Goal: Transaction & Acquisition: Purchase product/service

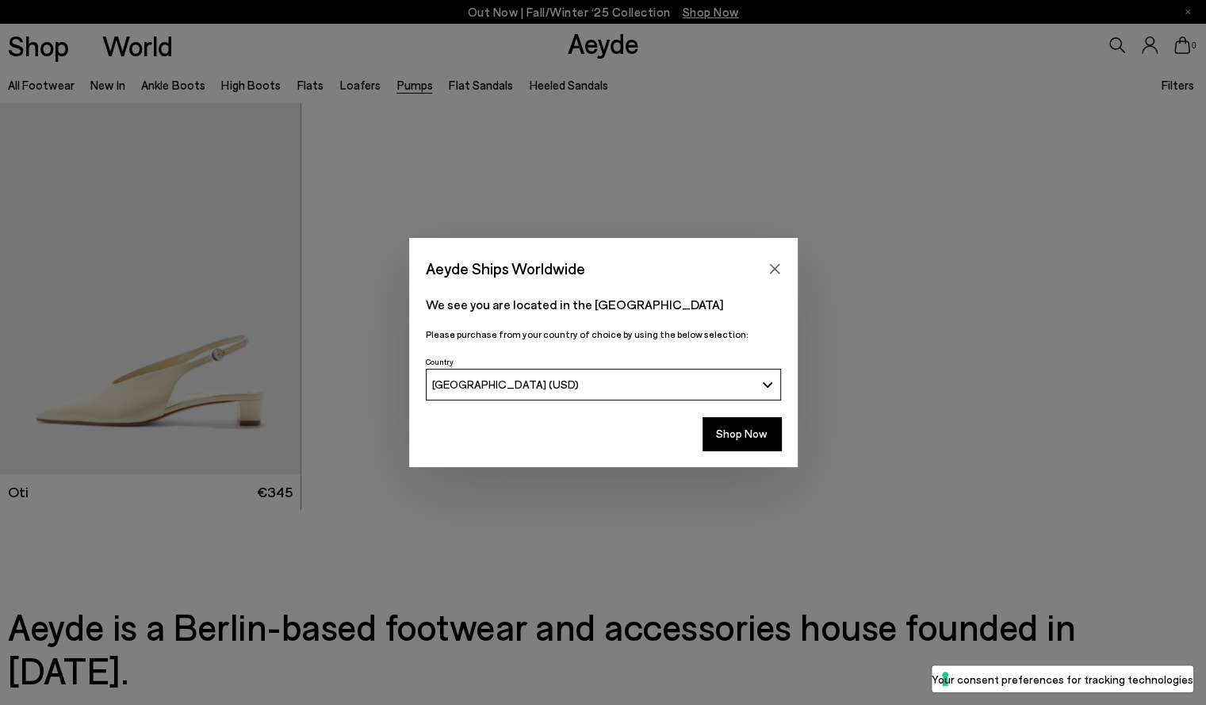
scroll to position [7450, 0]
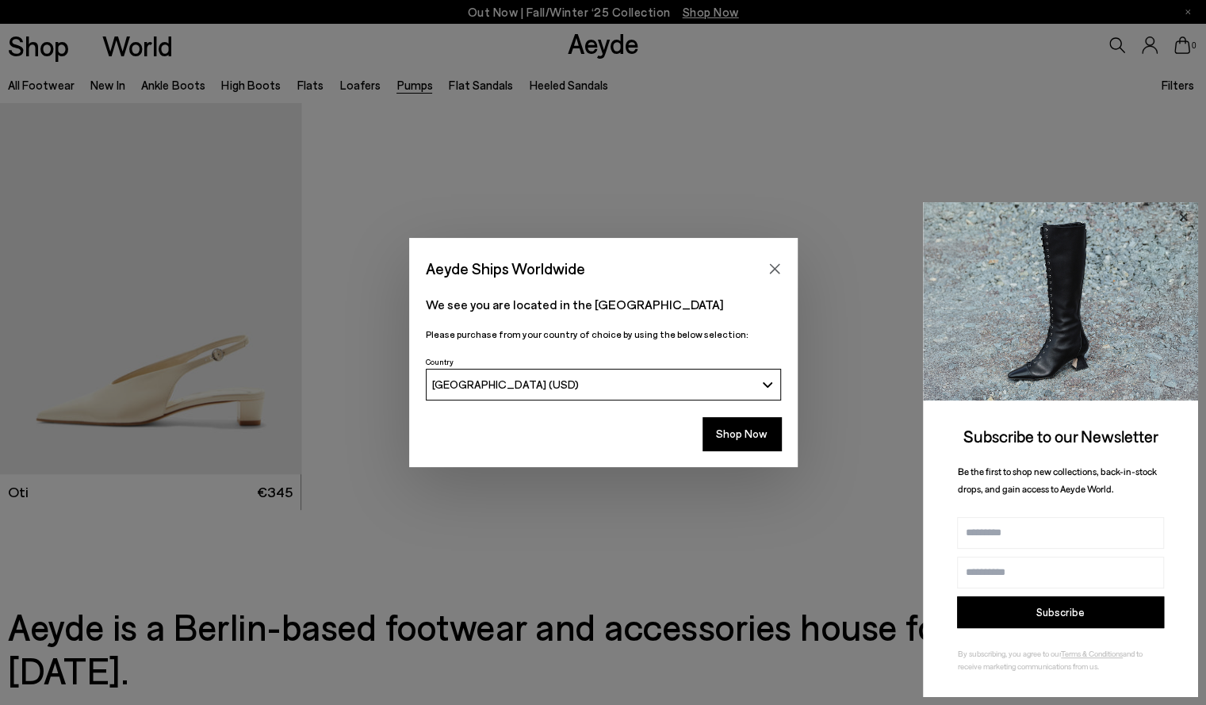
click at [1185, 219] on icon at bounding box center [1183, 216] width 8 height 8
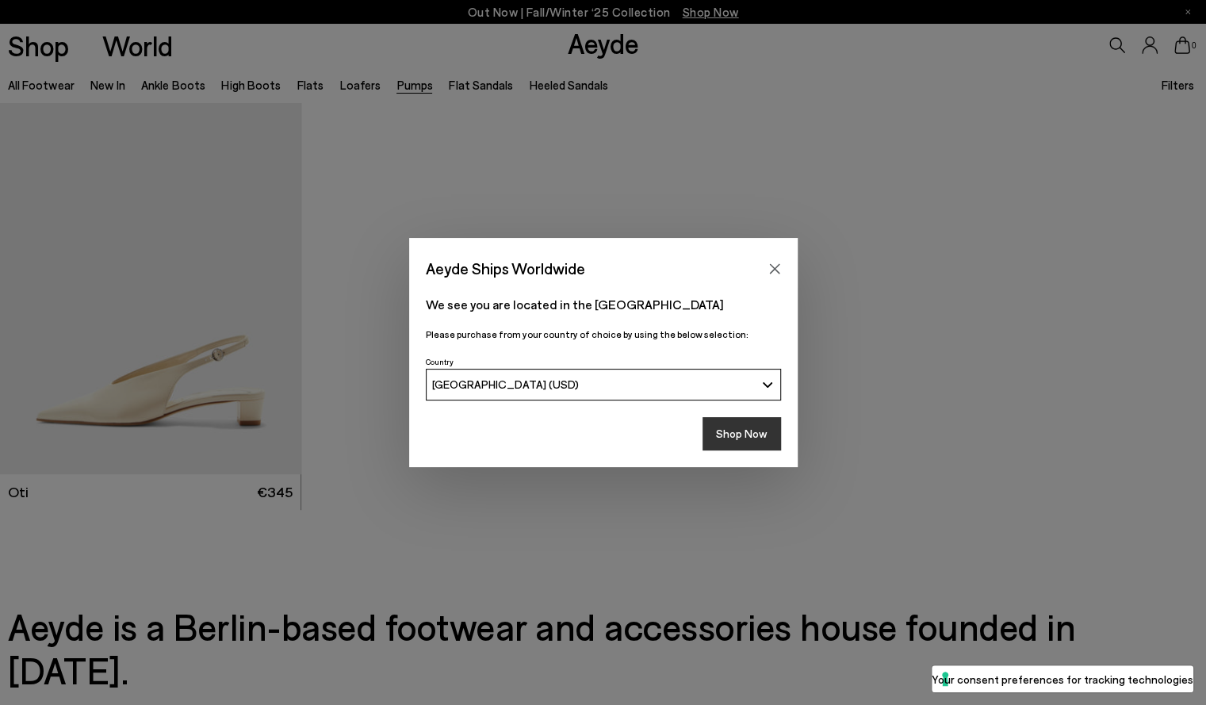
click at [766, 435] on button "Shop Now" at bounding box center [741, 433] width 78 height 33
click at [743, 441] on button "Shop Now" at bounding box center [741, 433] width 78 height 33
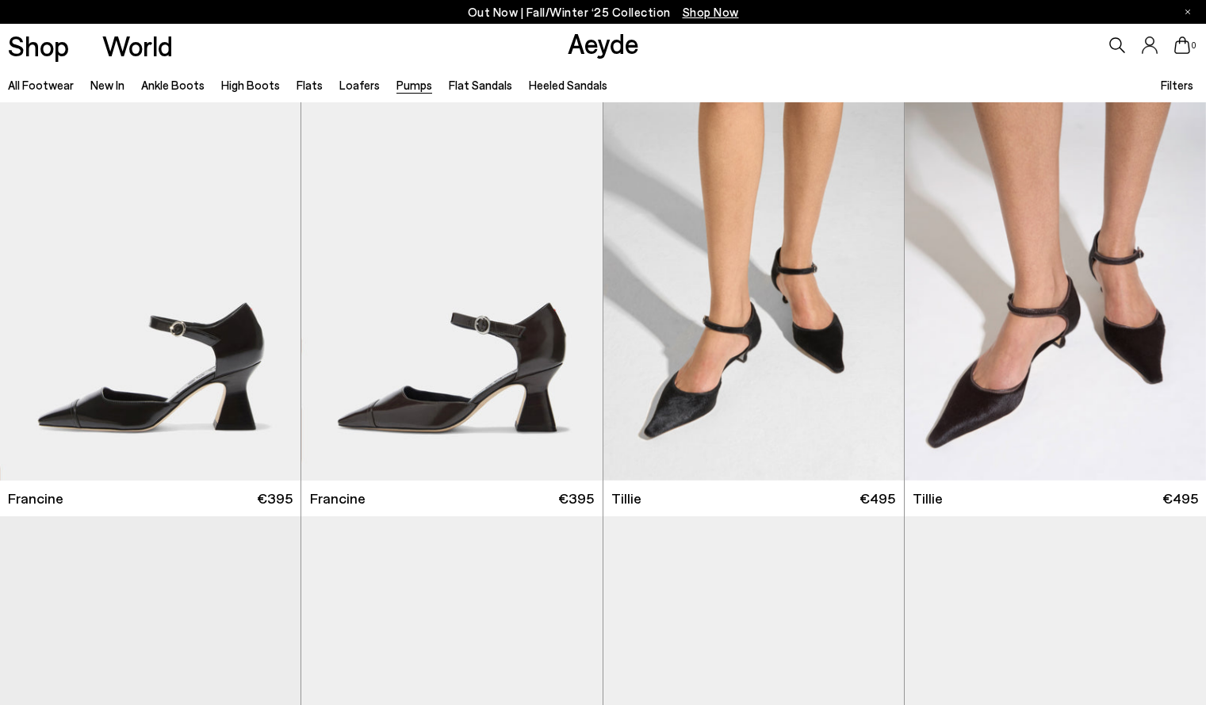
scroll to position [7450, 0]
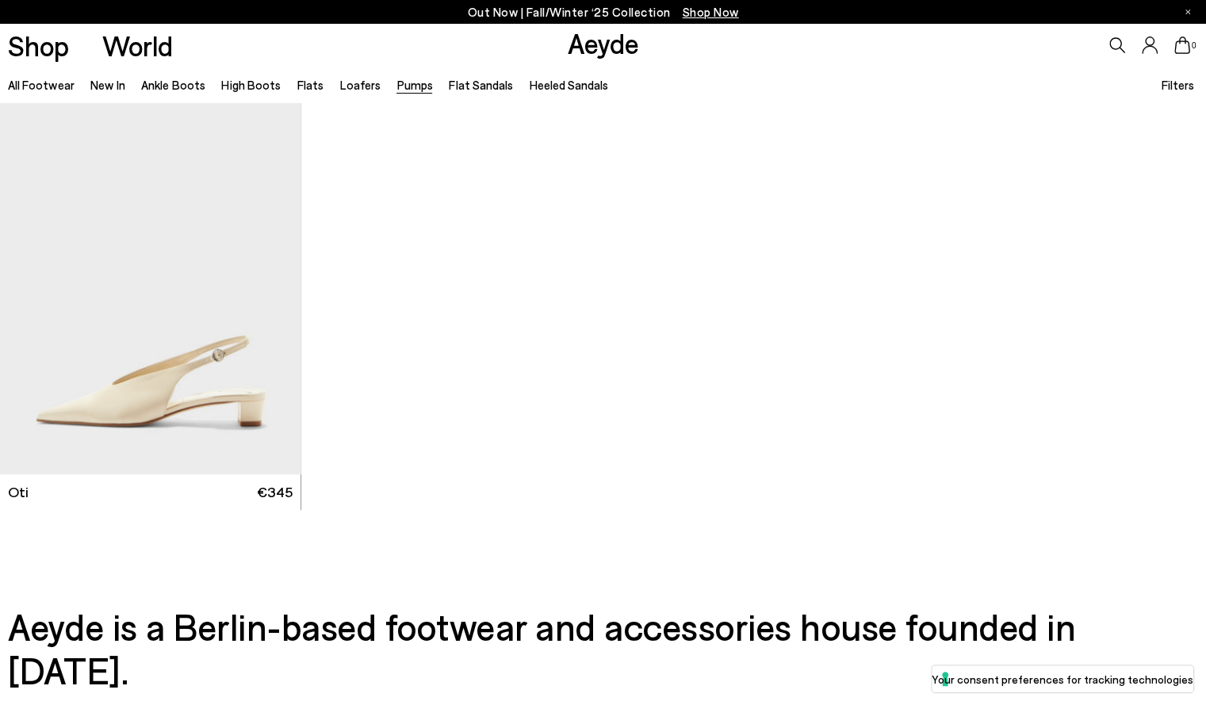
click at [396, 90] on link "Pumps" at bounding box center [414, 85] width 36 height 14
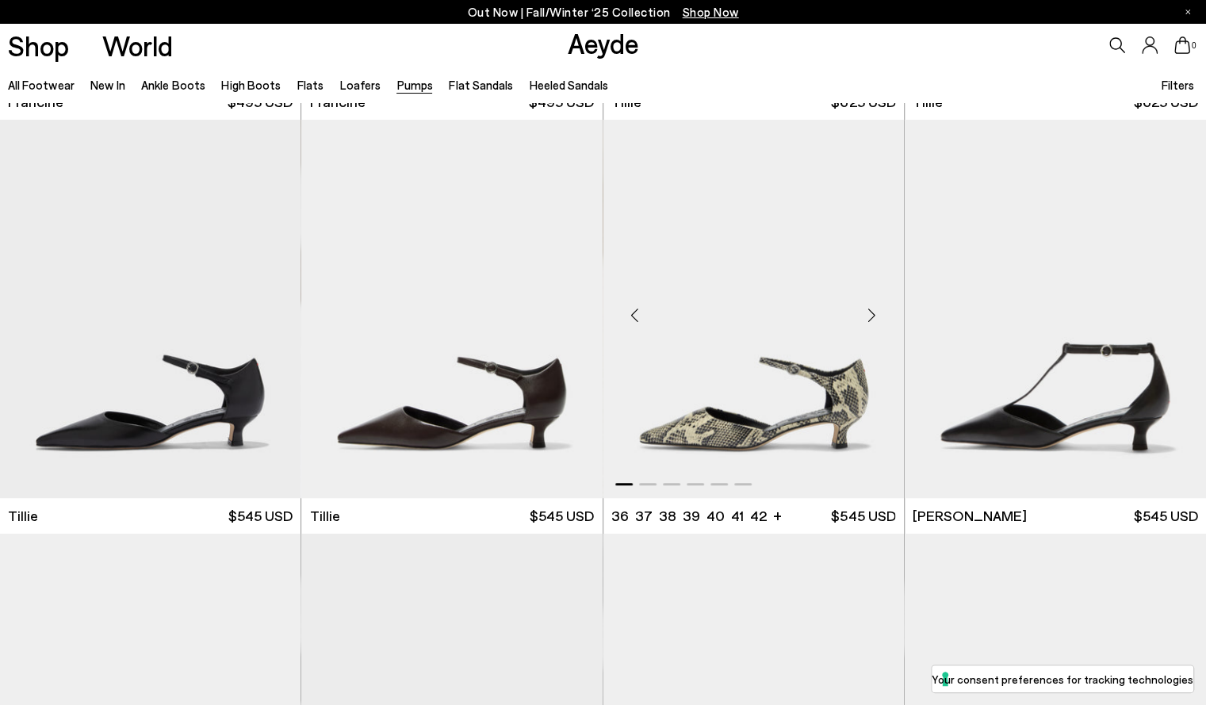
scroll to position [872, 0]
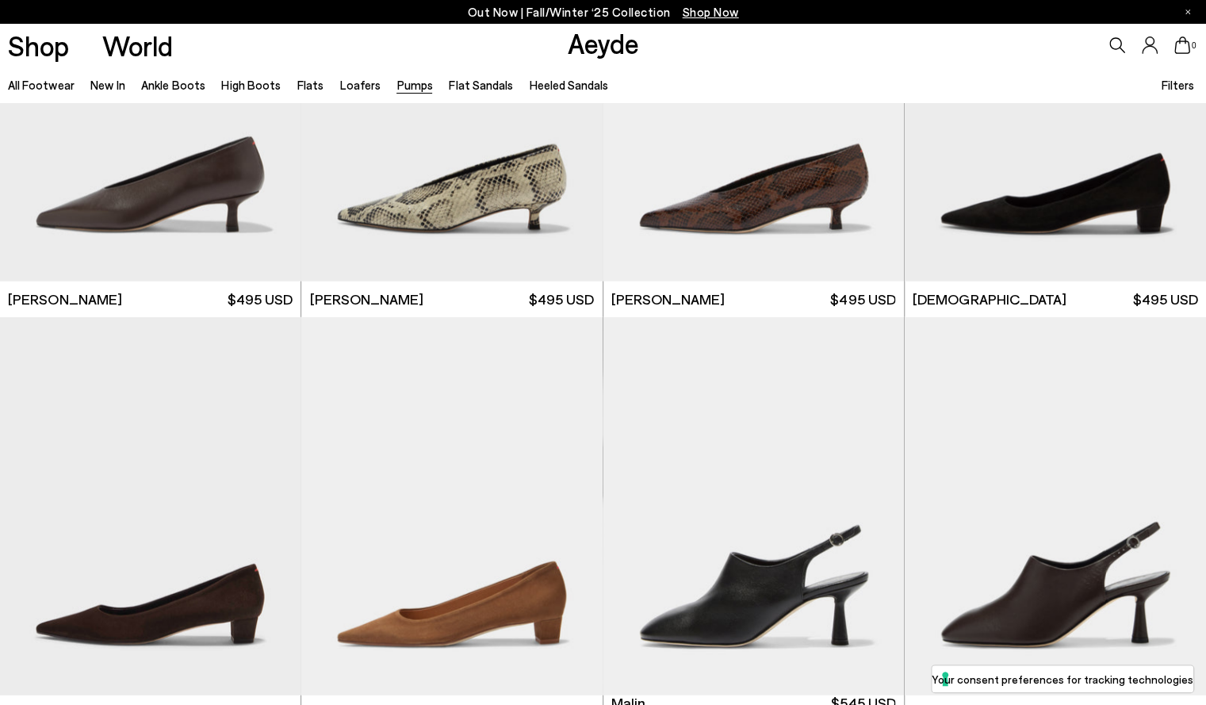
scroll to position [2219, 0]
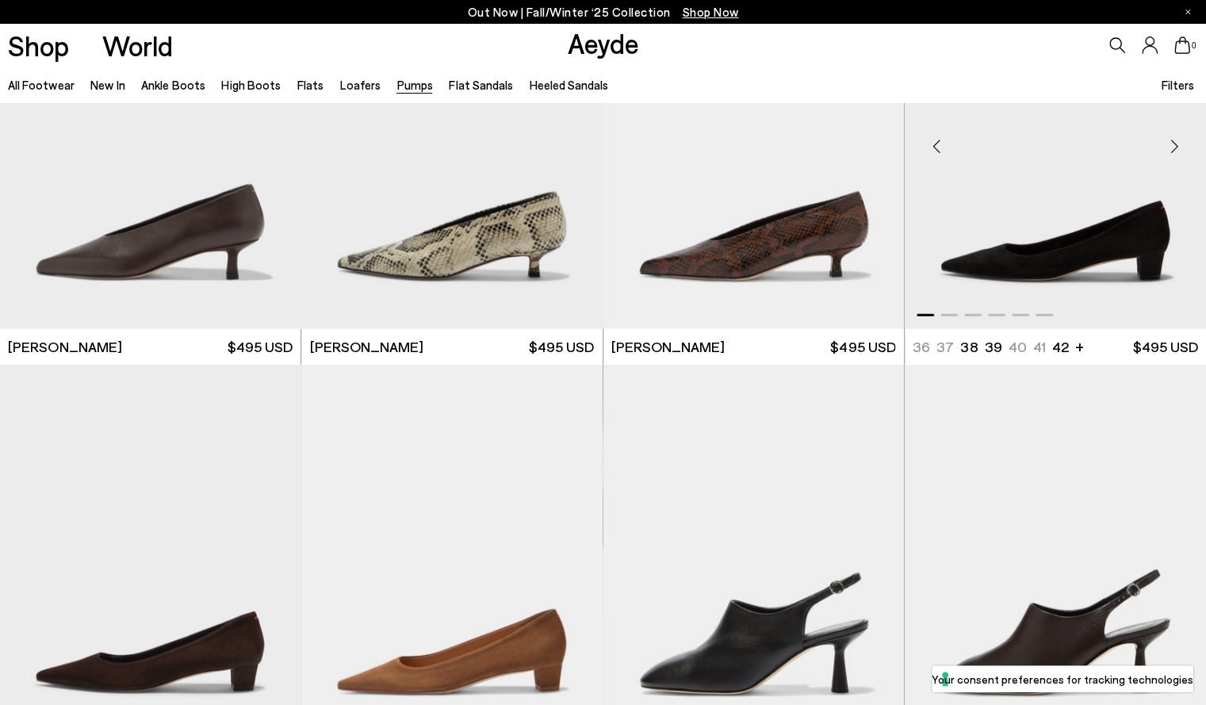
click at [1121, 262] on img "1 / 6" at bounding box center [1054, 140] width 301 height 378
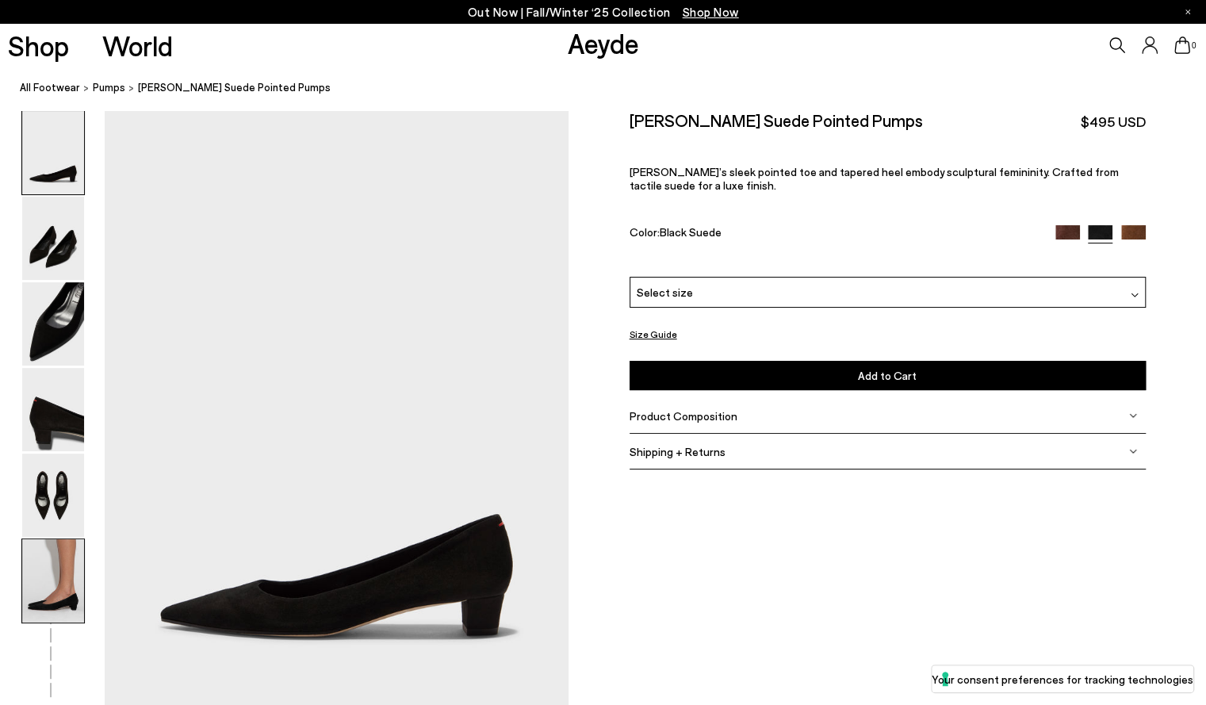
click at [48, 587] on img at bounding box center [53, 580] width 62 height 83
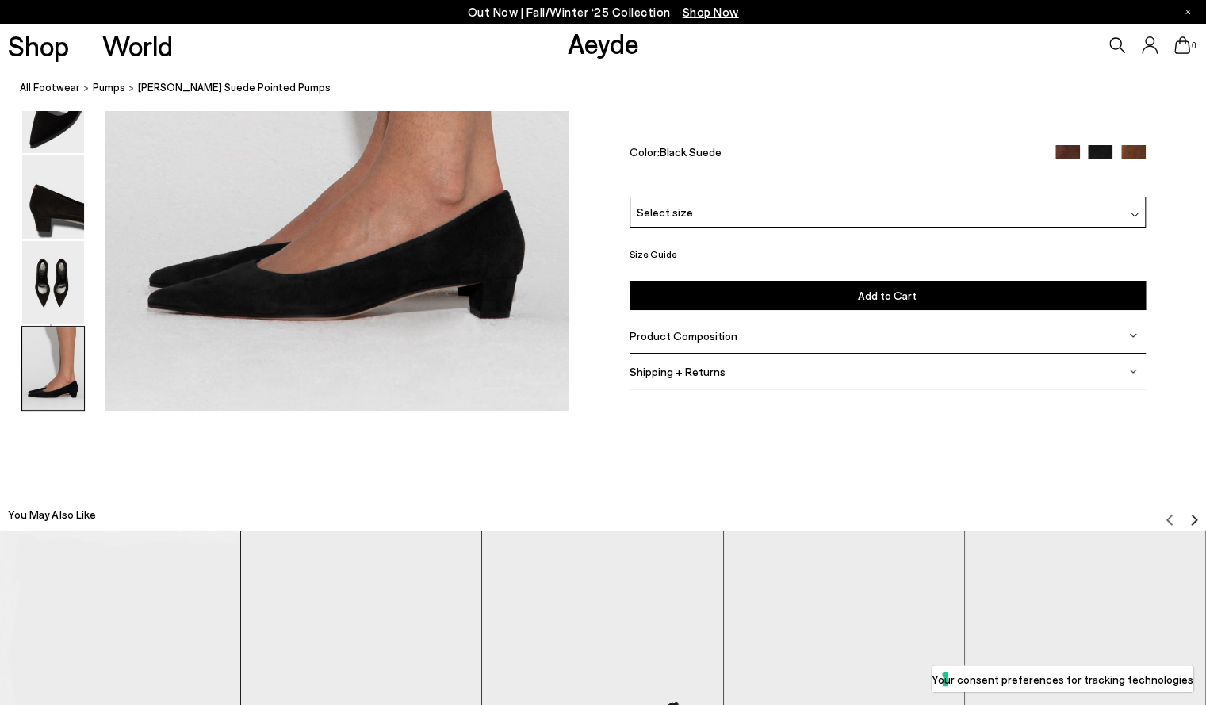
scroll to position [3294, 0]
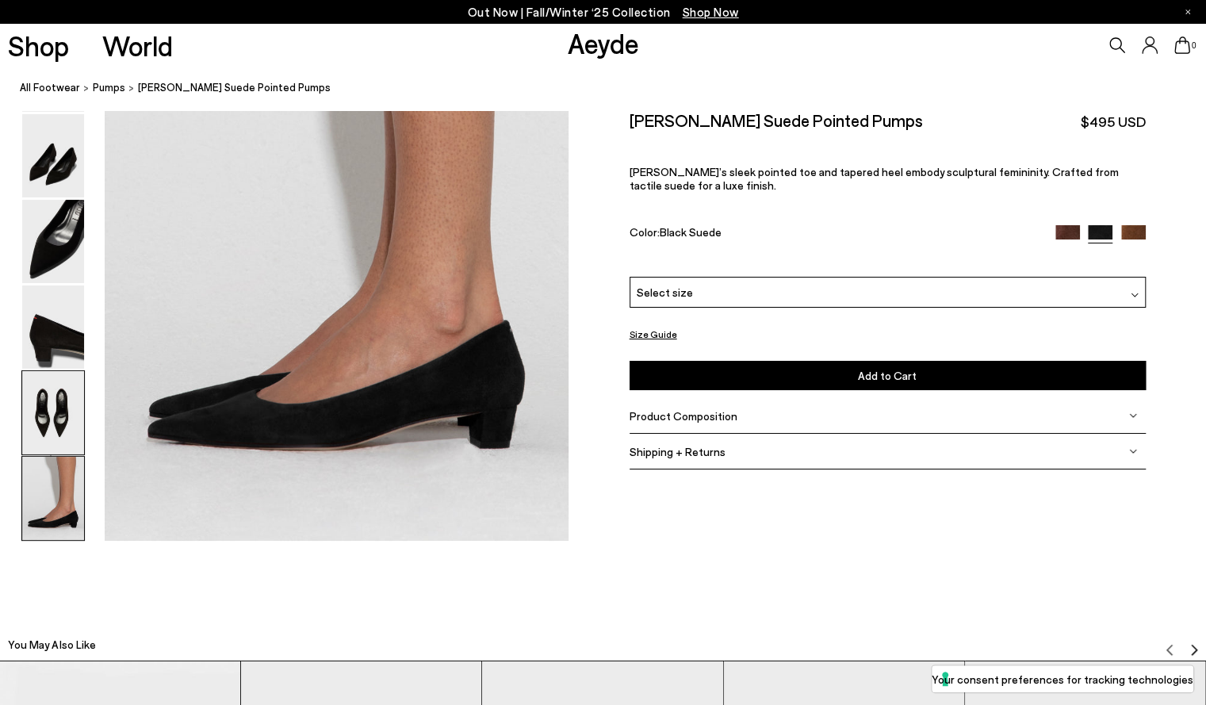
click at [52, 411] on img at bounding box center [53, 412] width 62 height 83
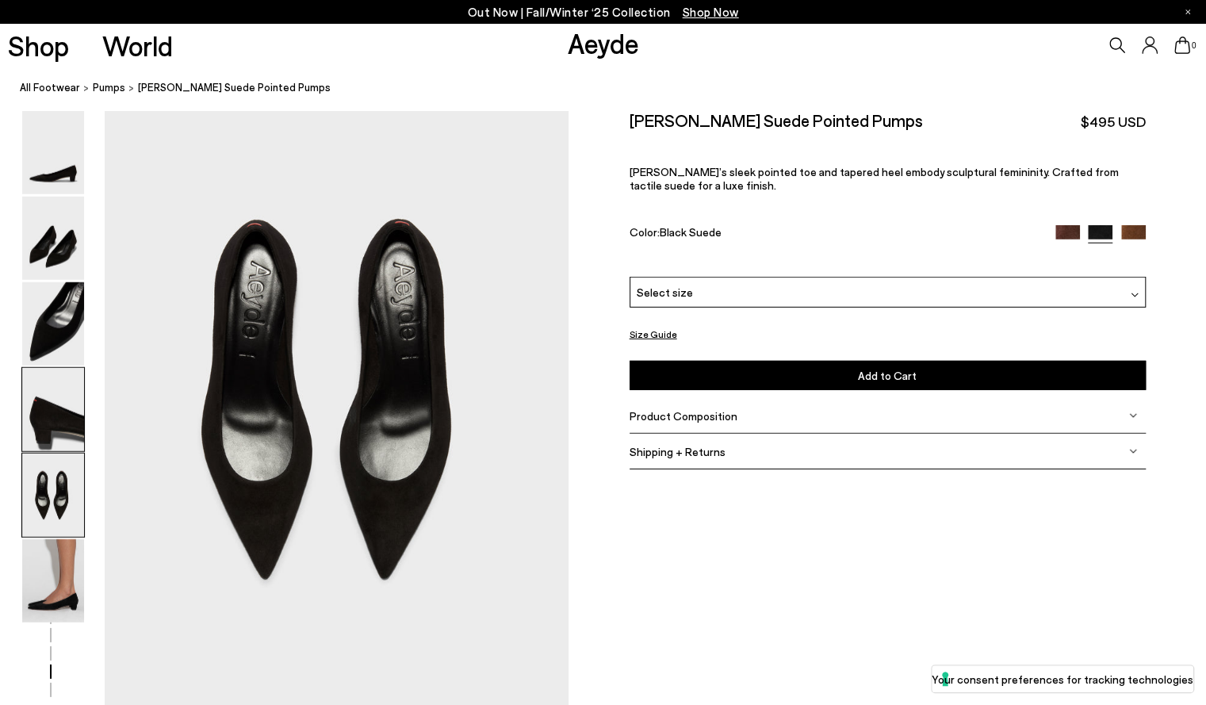
scroll to position [2485, 0]
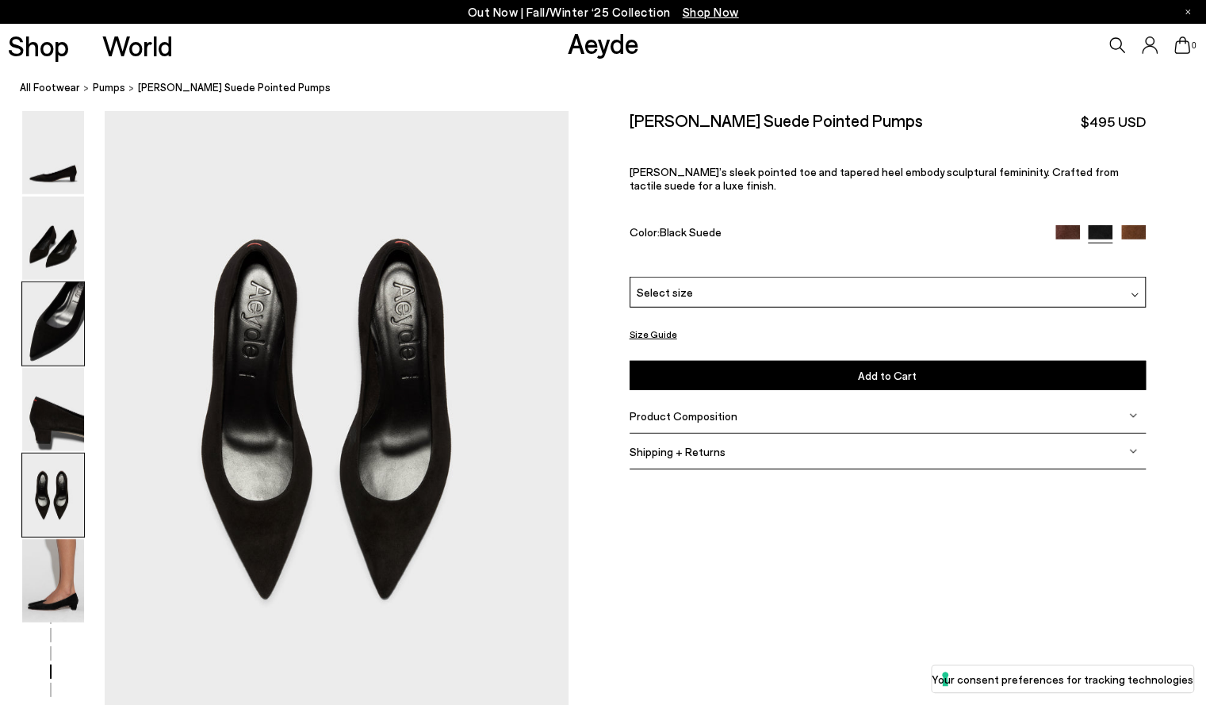
click at [67, 350] on img at bounding box center [53, 323] width 62 height 83
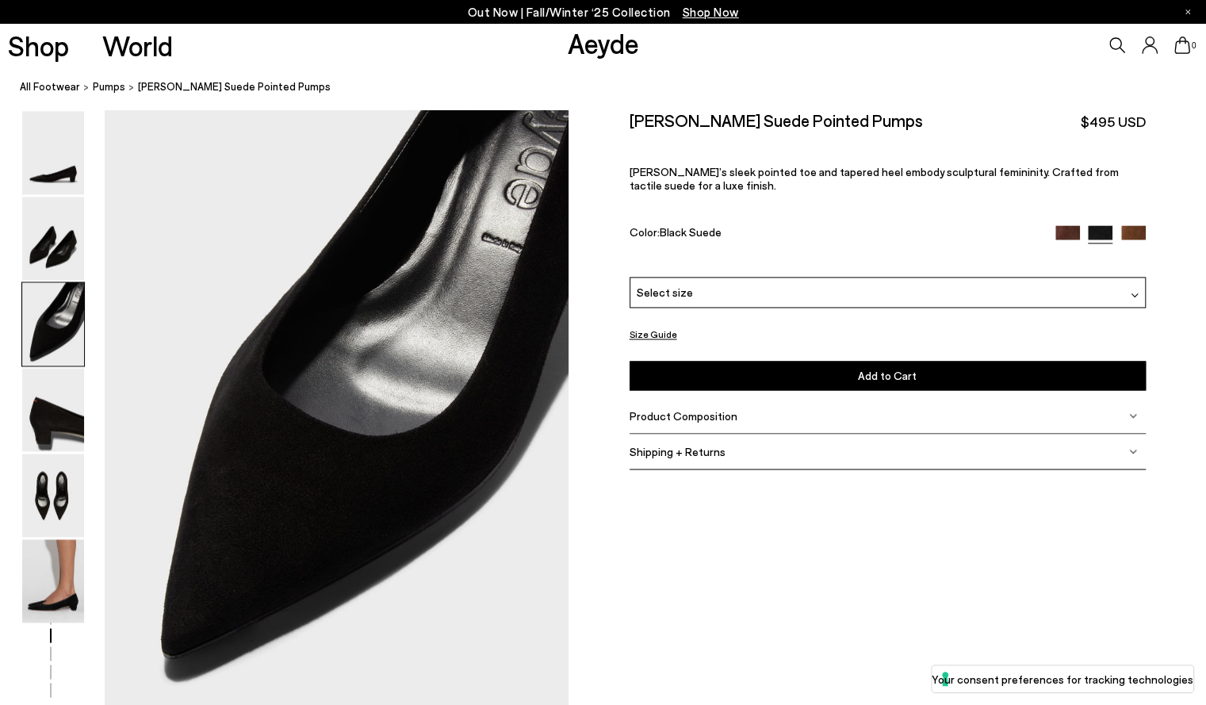
scroll to position [1243, 0]
